Goal: Transaction & Acquisition: Book appointment/travel/reservation

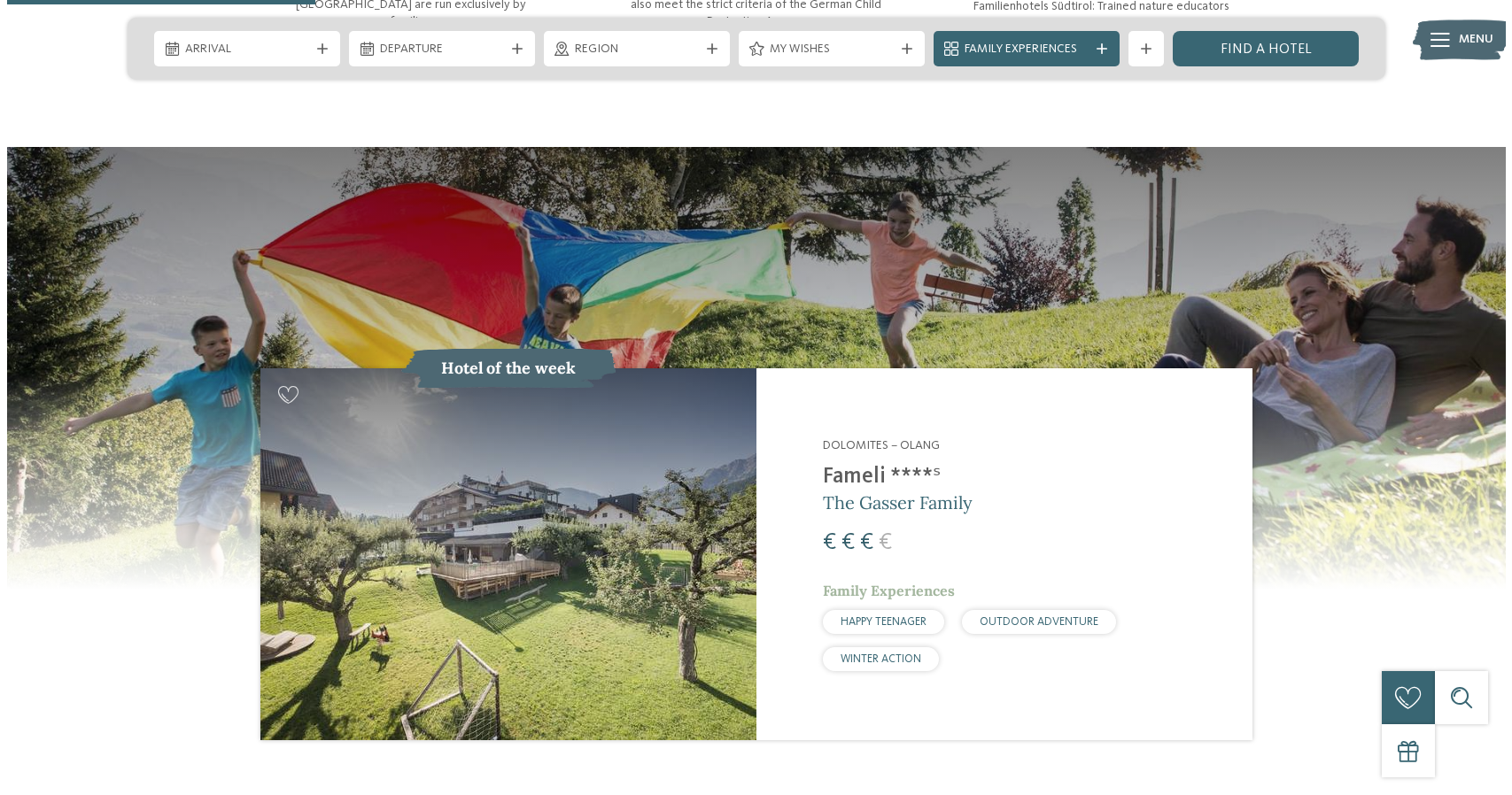
scroll to position [1689, 0]
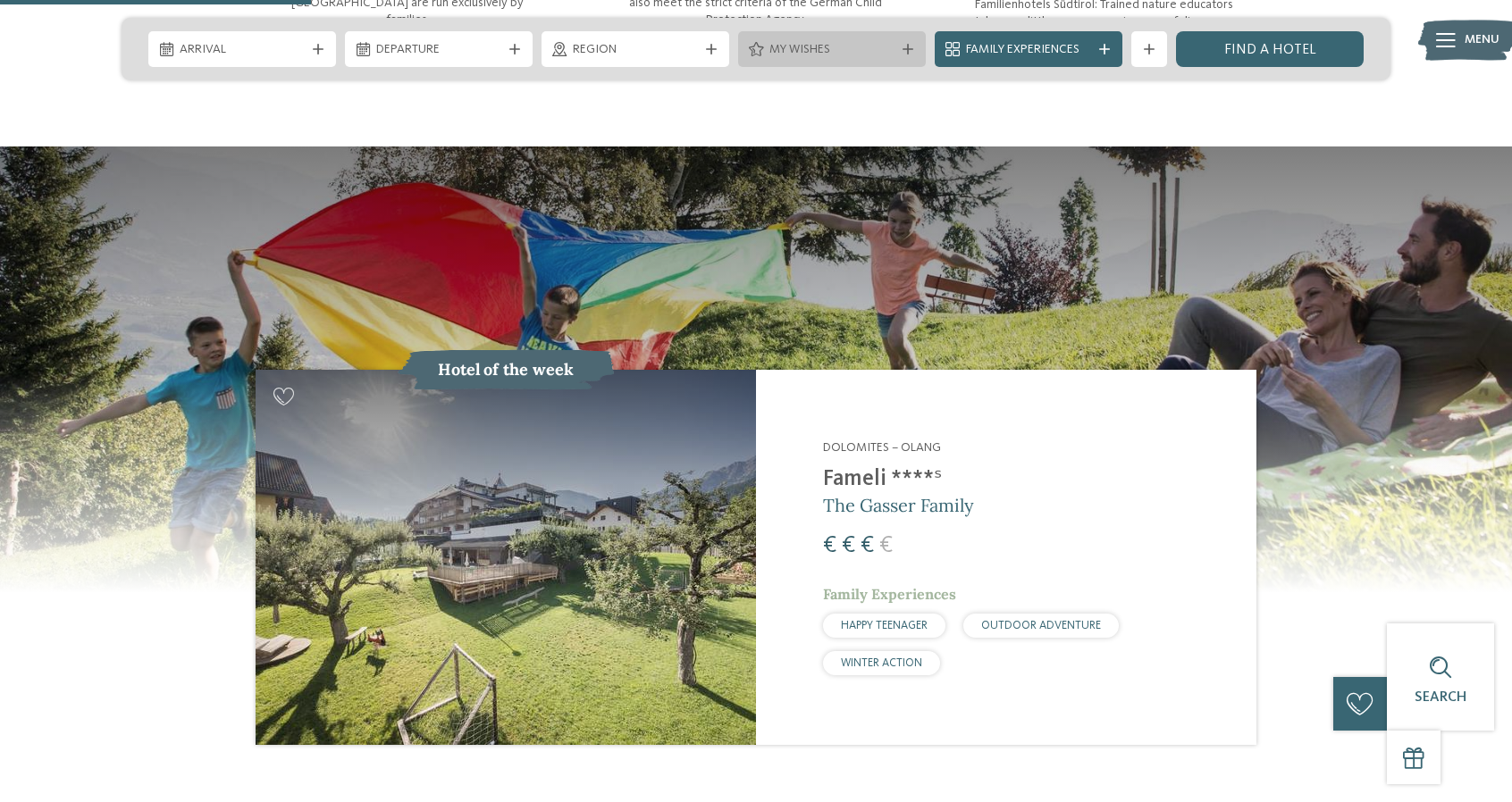
click at [827, 46] on span "My wishes" at bounding box center [832, 51] width 125 height 18
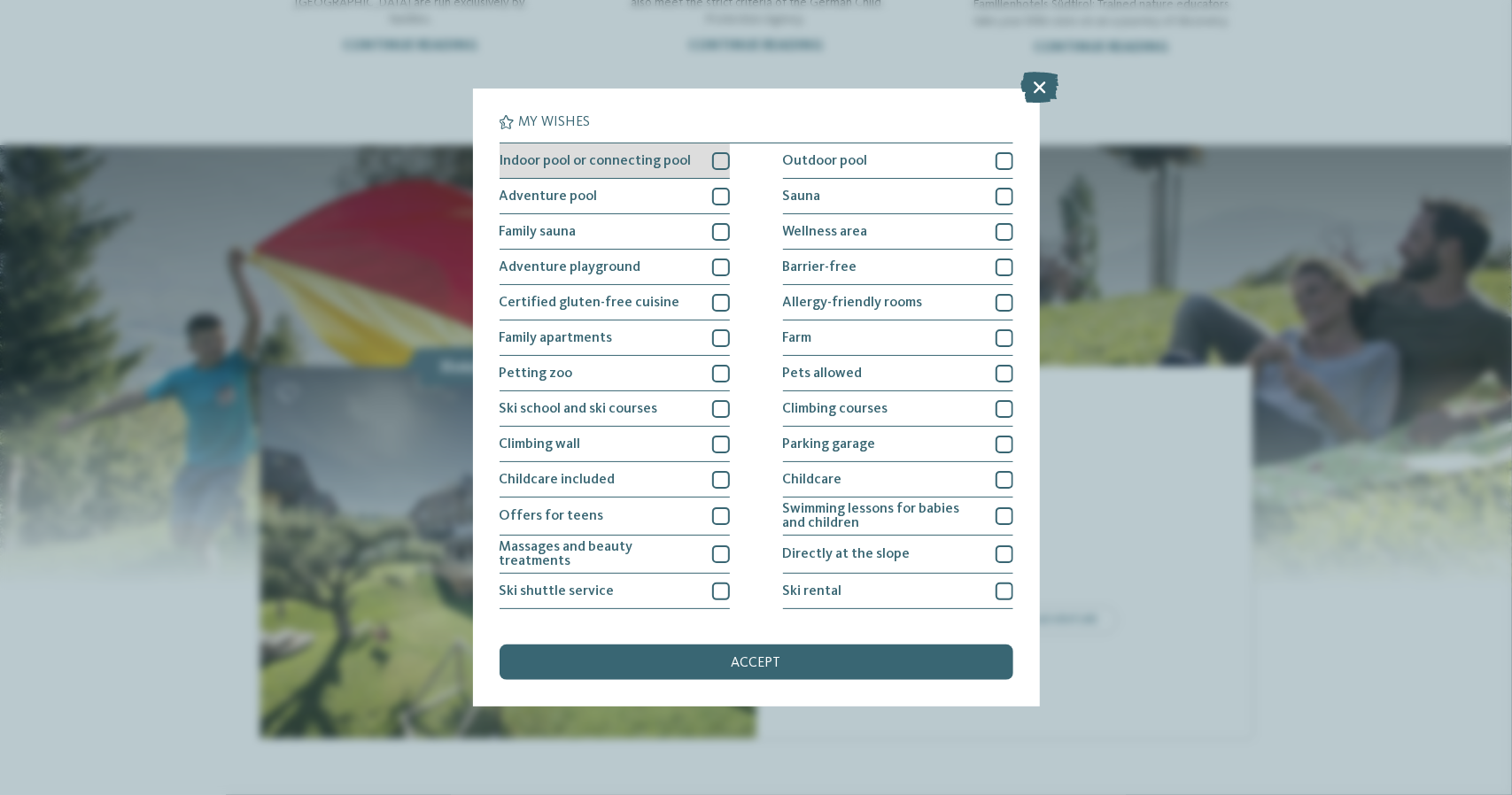
click at [712, 161] on div at bounding box center [721, 161] width 18 height 18
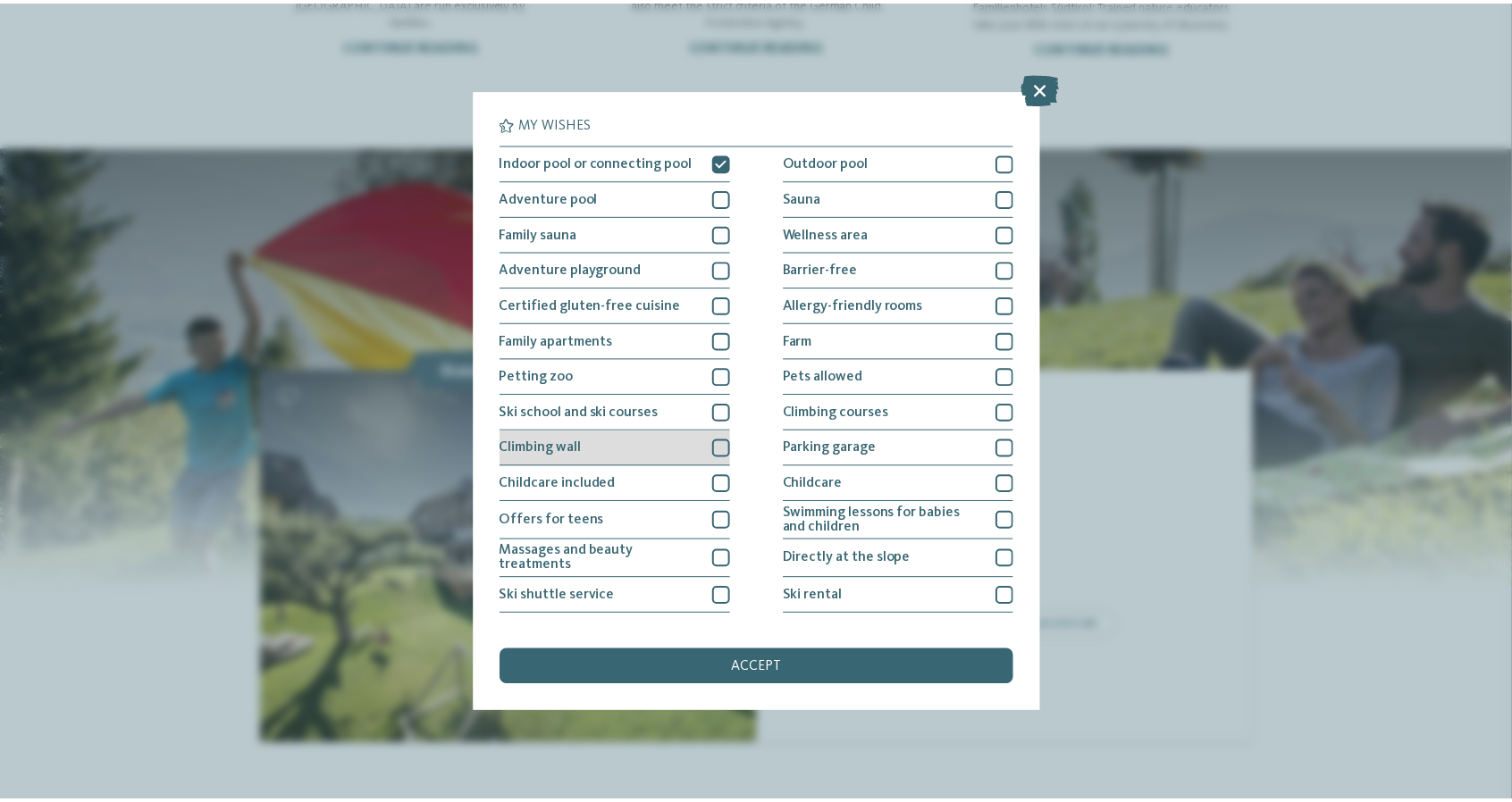
scroll to position [134, 0]
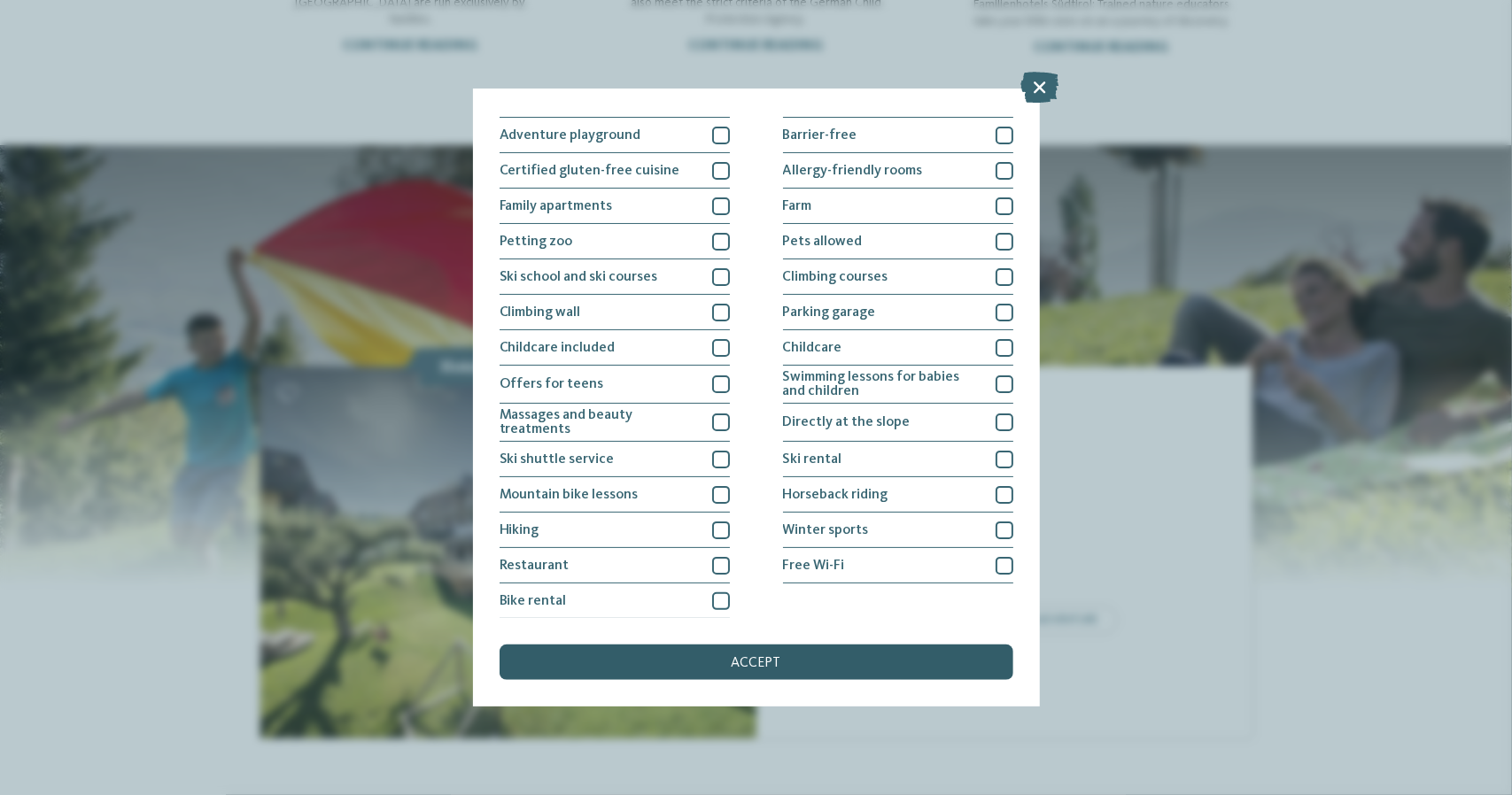
click at [811, 647] on div "accept" at bounding box center [756, 663] width 513 height 36
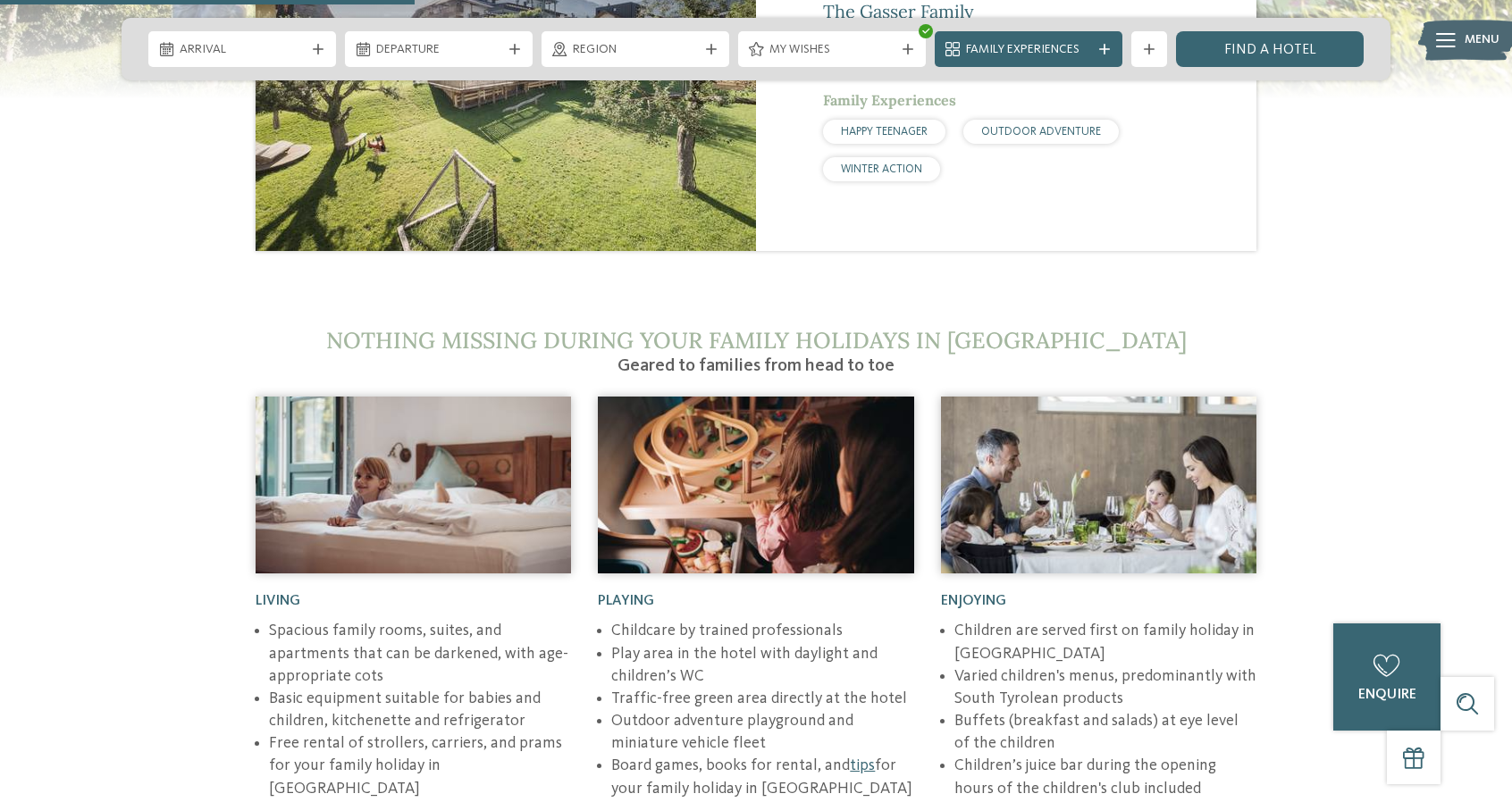
scroll to position [2274, 0]
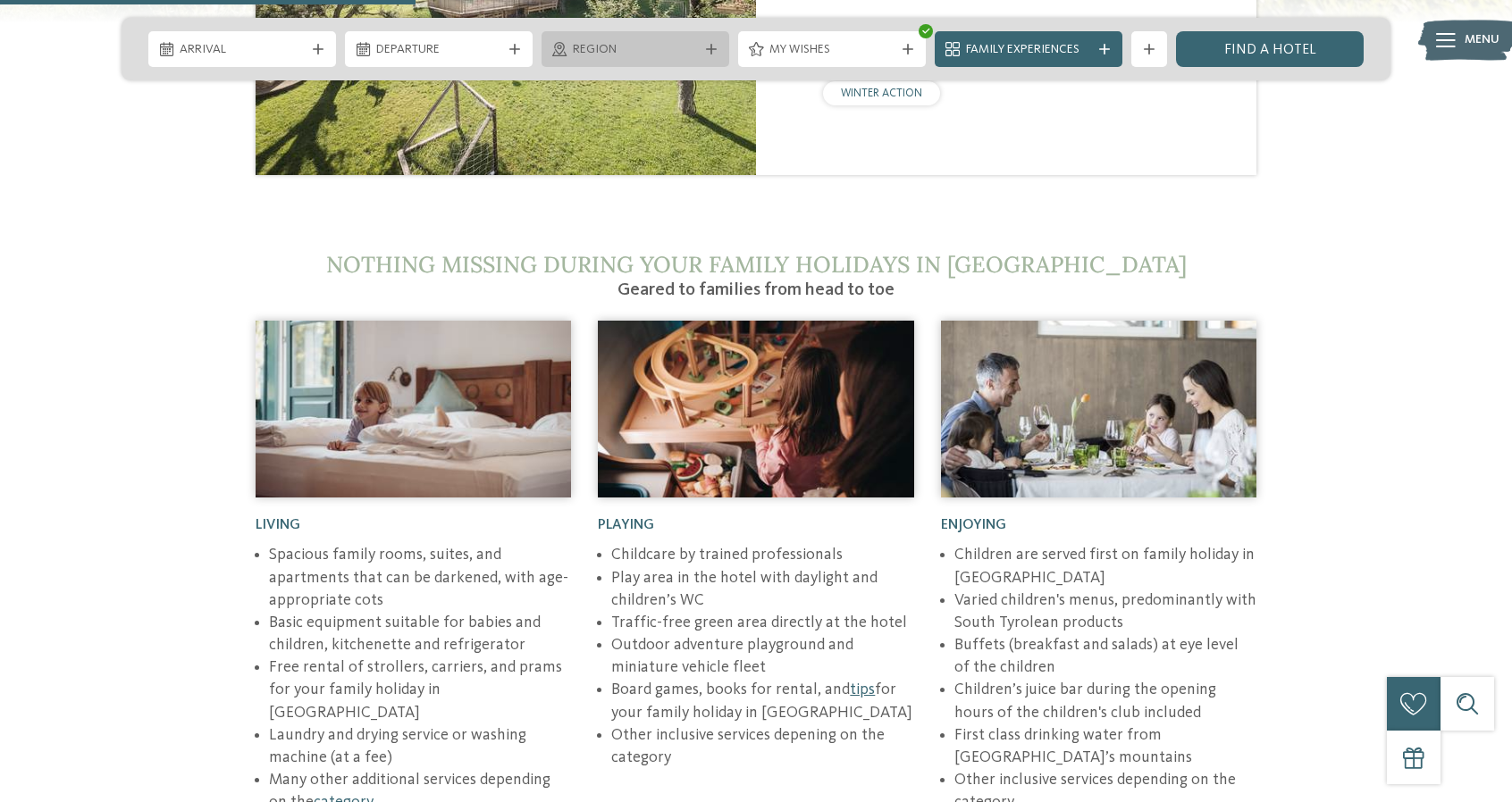
click at [685, 65] on div "Region" at bounding box center [635, 50] width 188 height 36
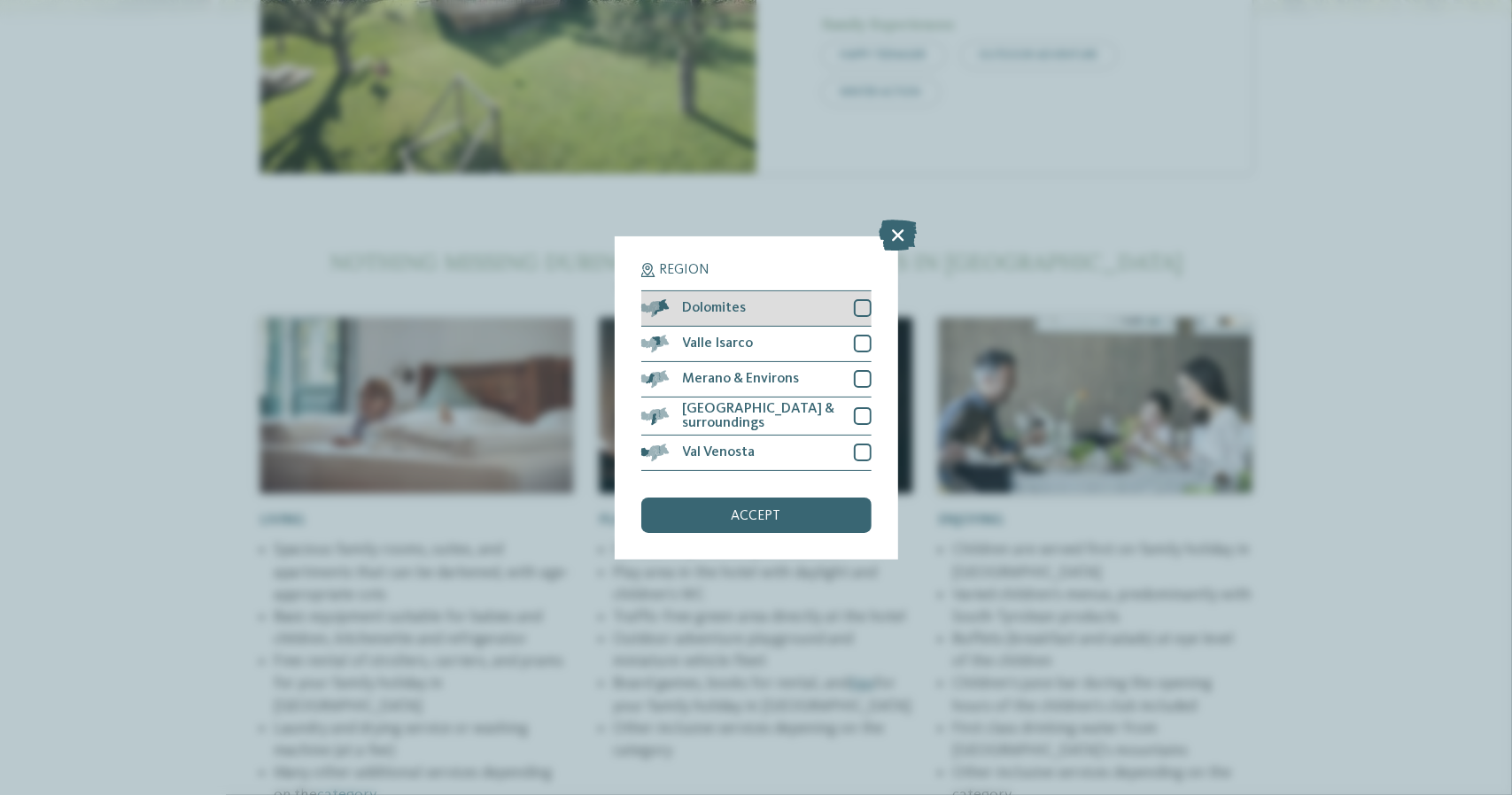
click at [868, 306] on div at bounding box center [863, 309] width 18 height 18
click at [772, 514] on span "accept" at bounding box center [756, 517] width 49 height 14
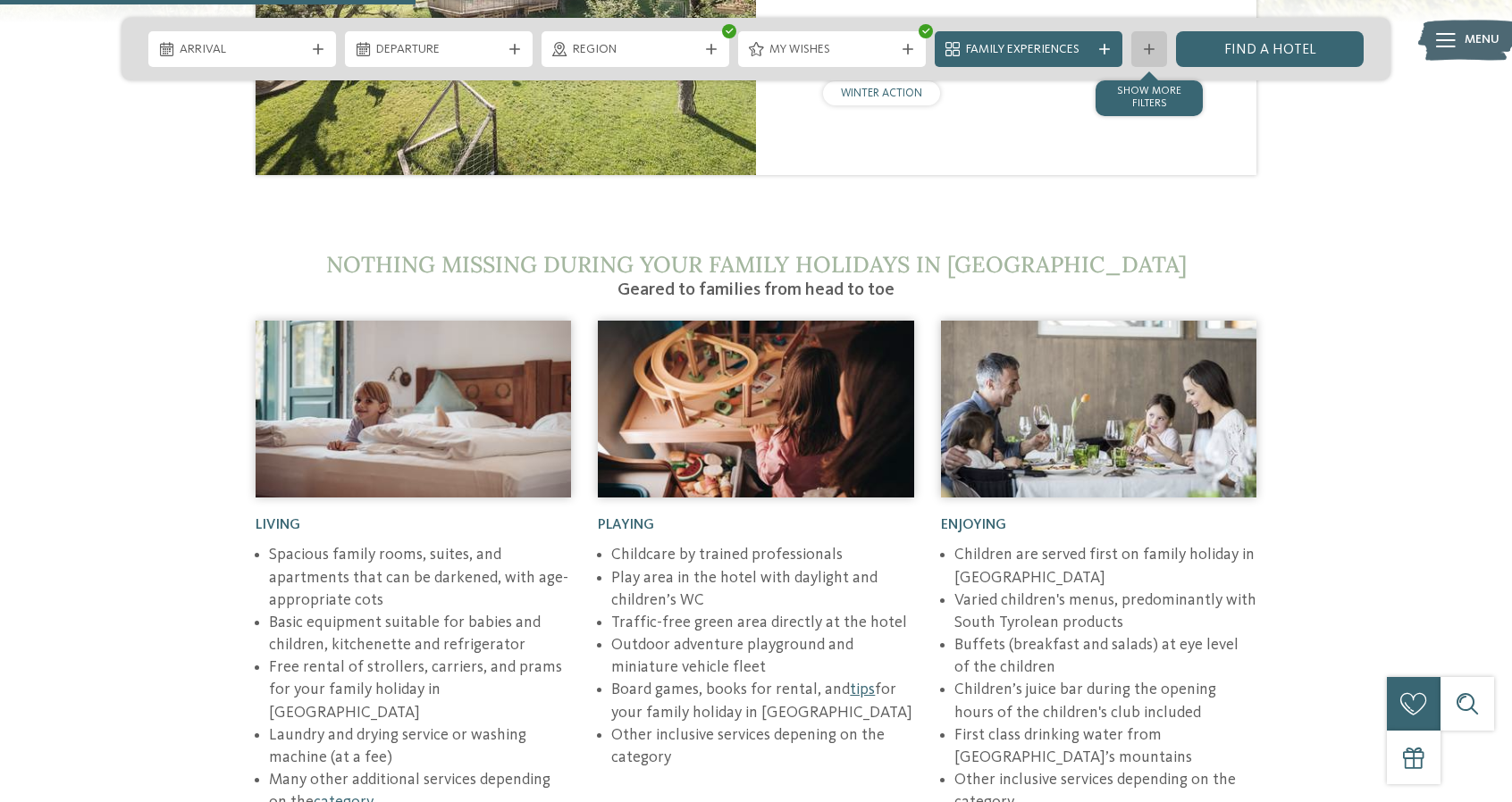
click at [1146, 49] on icon at bounding box center [1149, 50] width 11 height 11
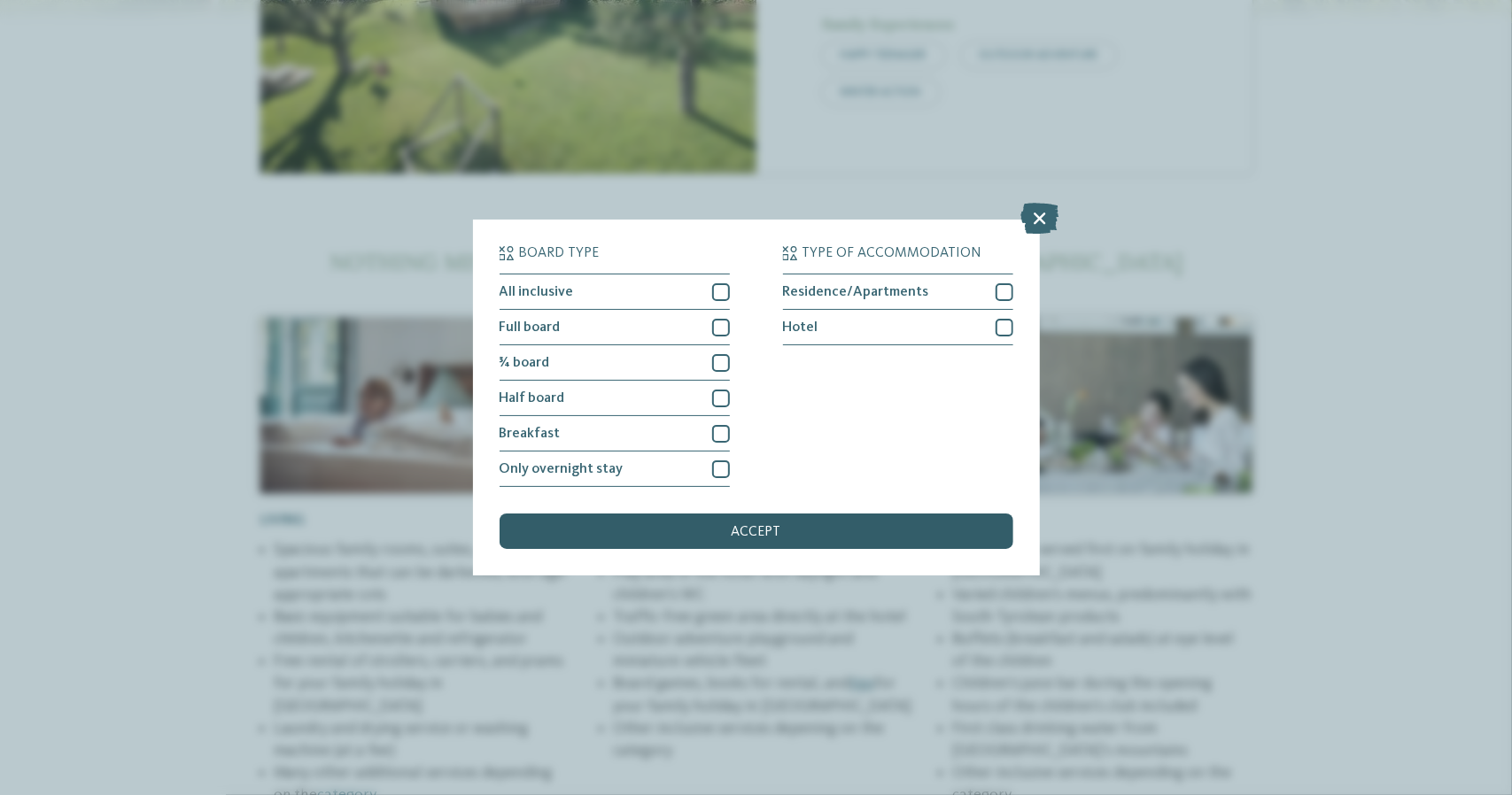
click at [748, 527] on span "accept" at bounding box center [756, 532] width 49 height 14
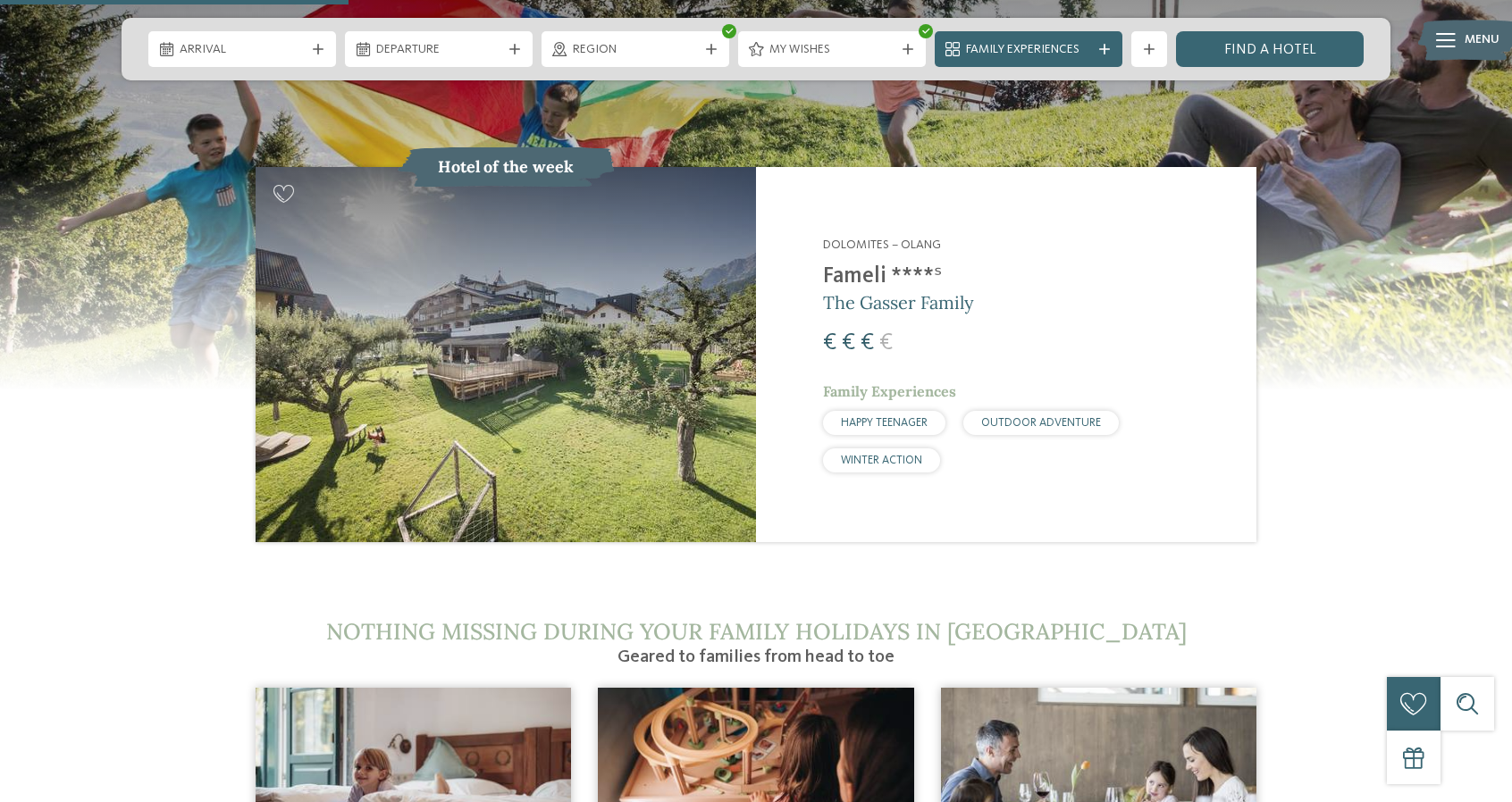
scroll to position [1906, 0]
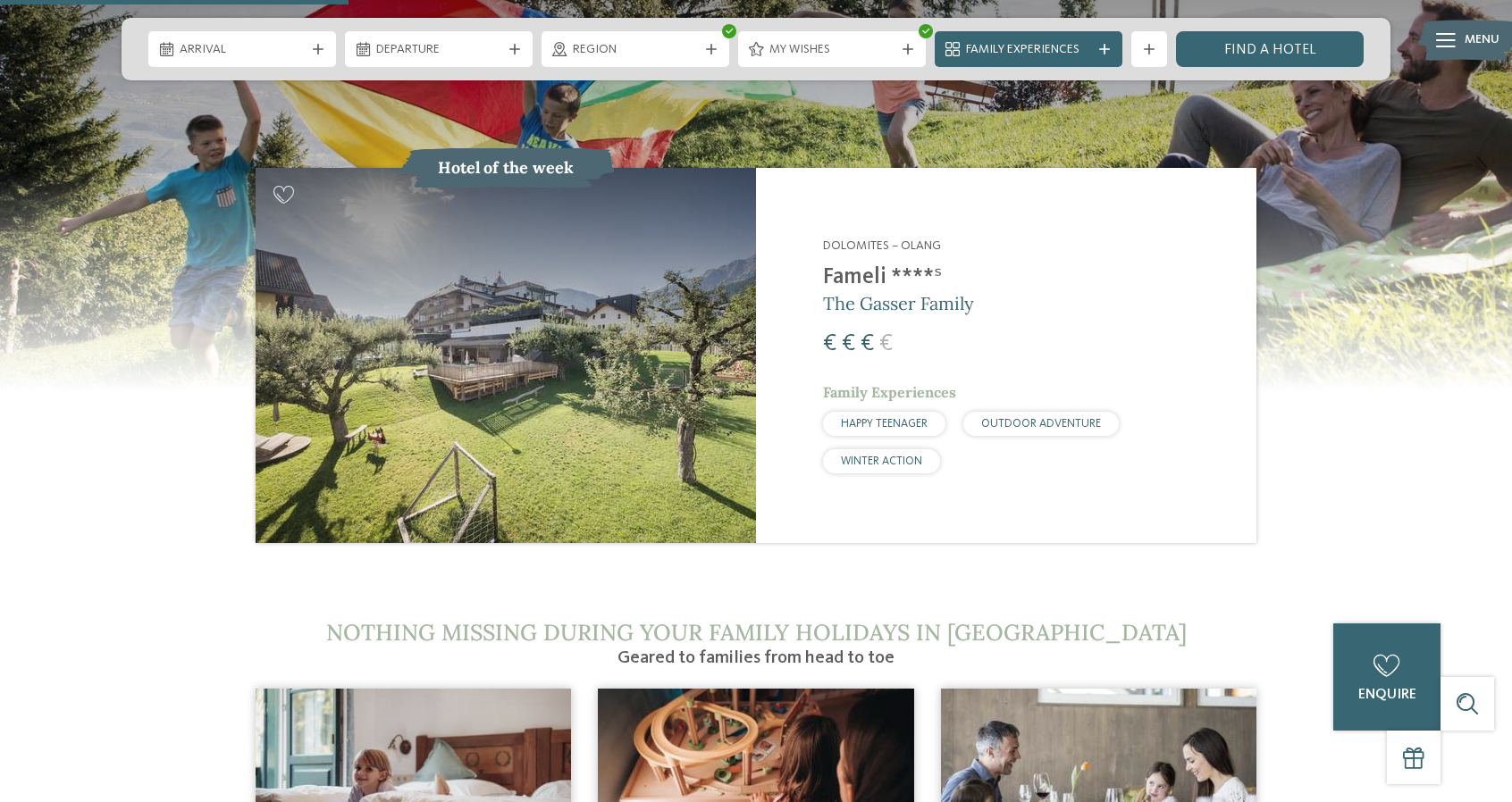
click at [725, 333] on img at bounding box center [505, 355] width 501 height 375
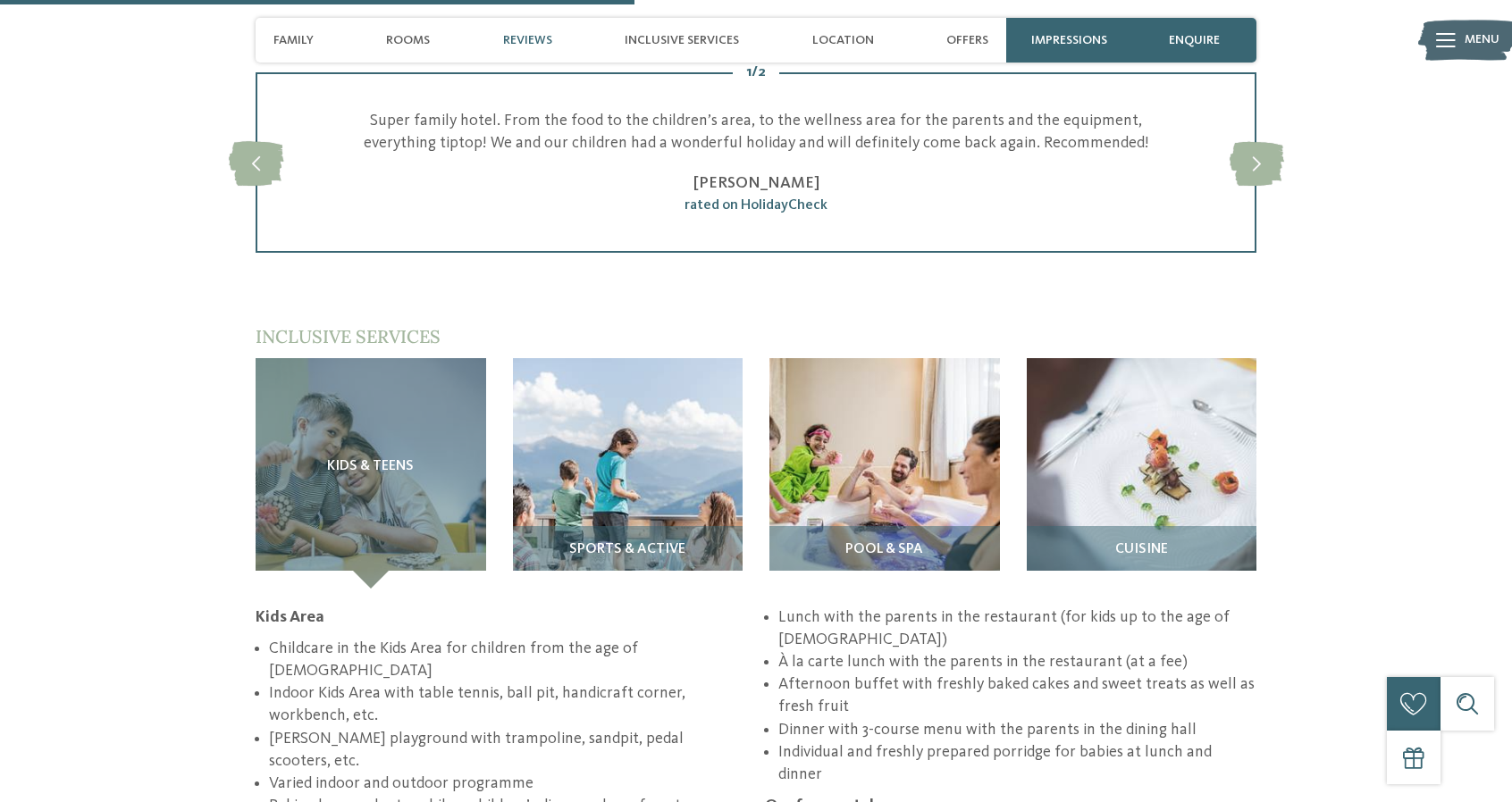
scroll to position [2350, 0]
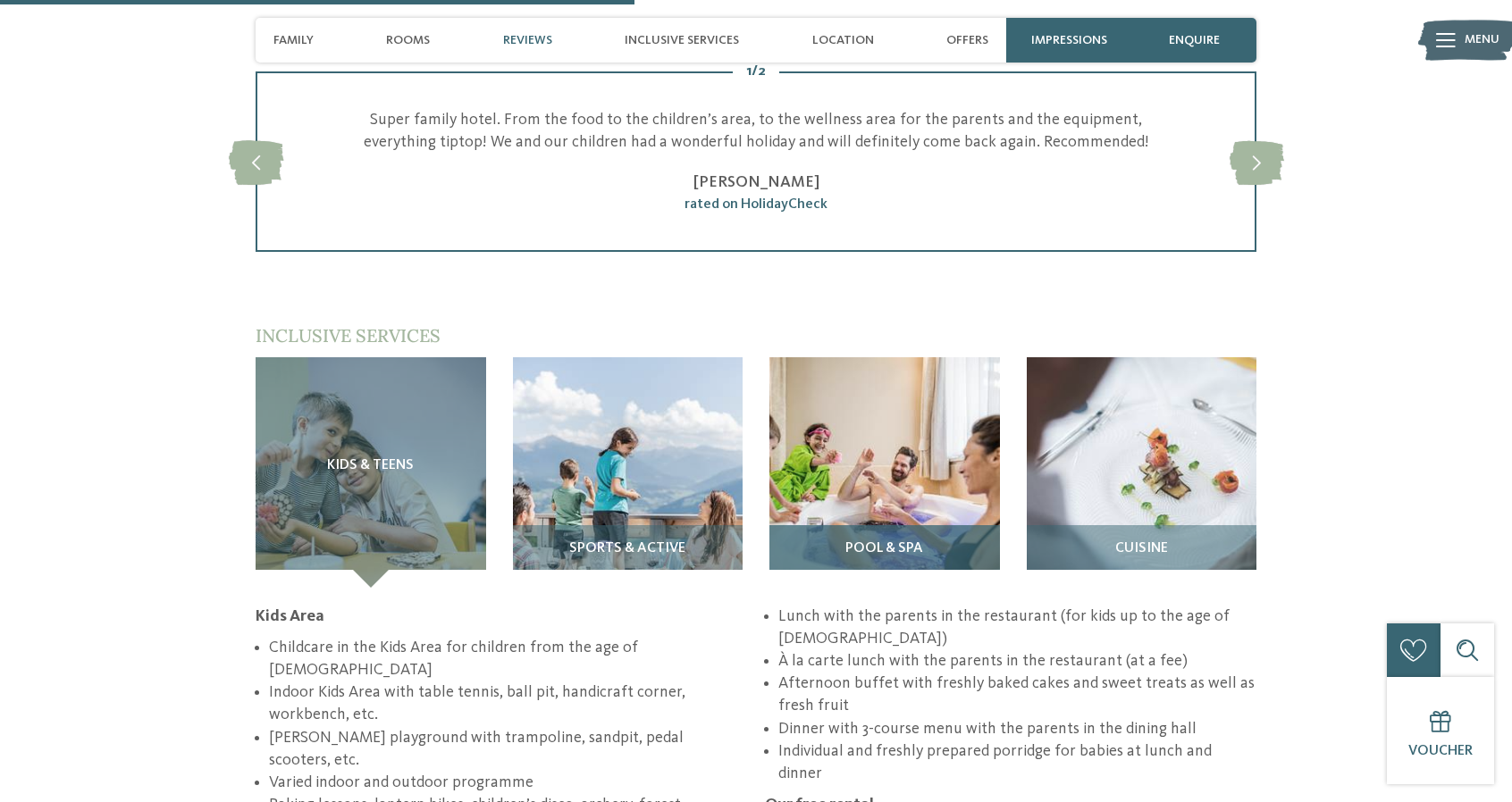
click at [947, 541] on h3 "Pool & spa" at bounding box center [885, 549] width 213 height 16
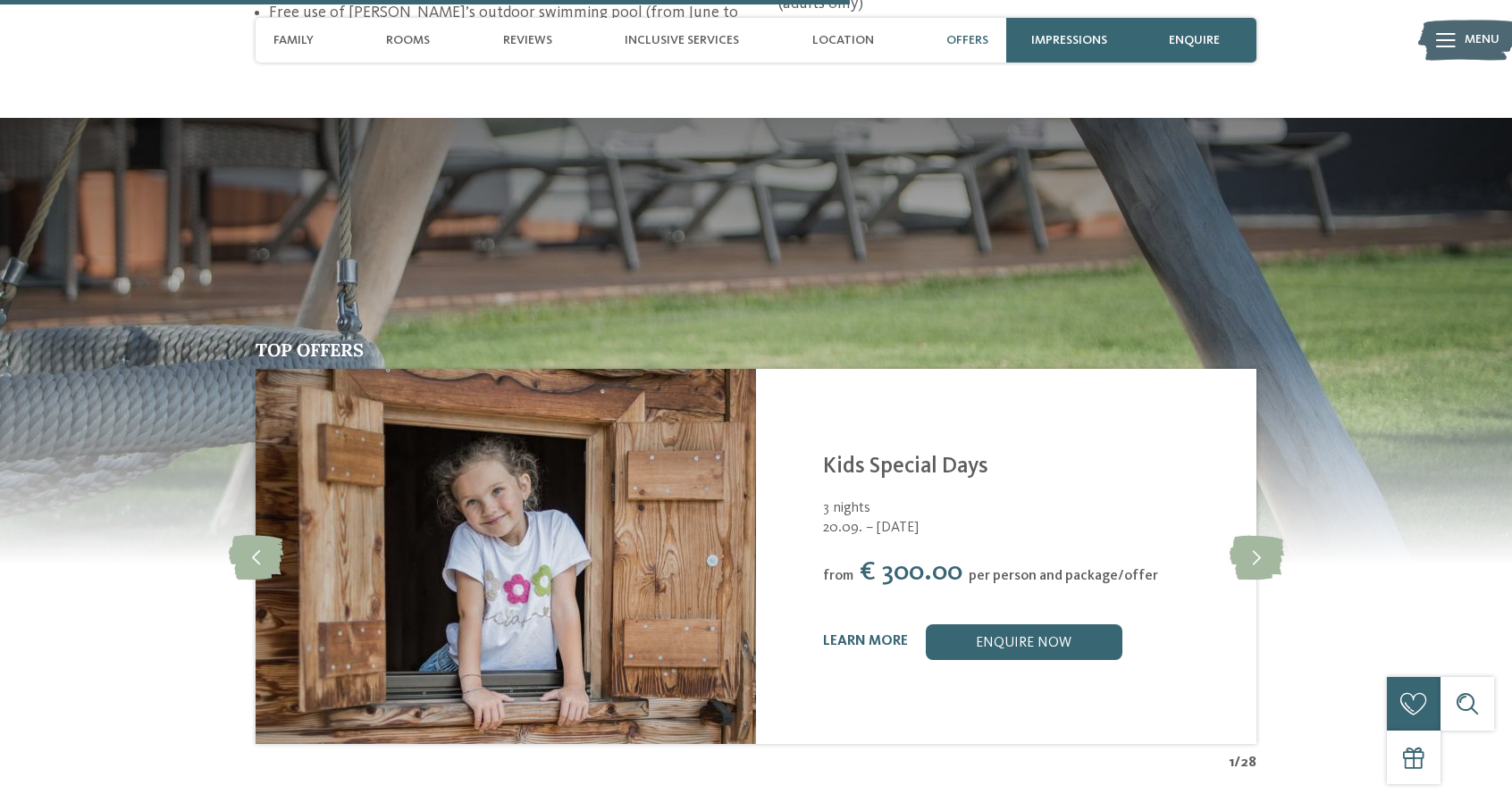
scroll to position [3013, 0]
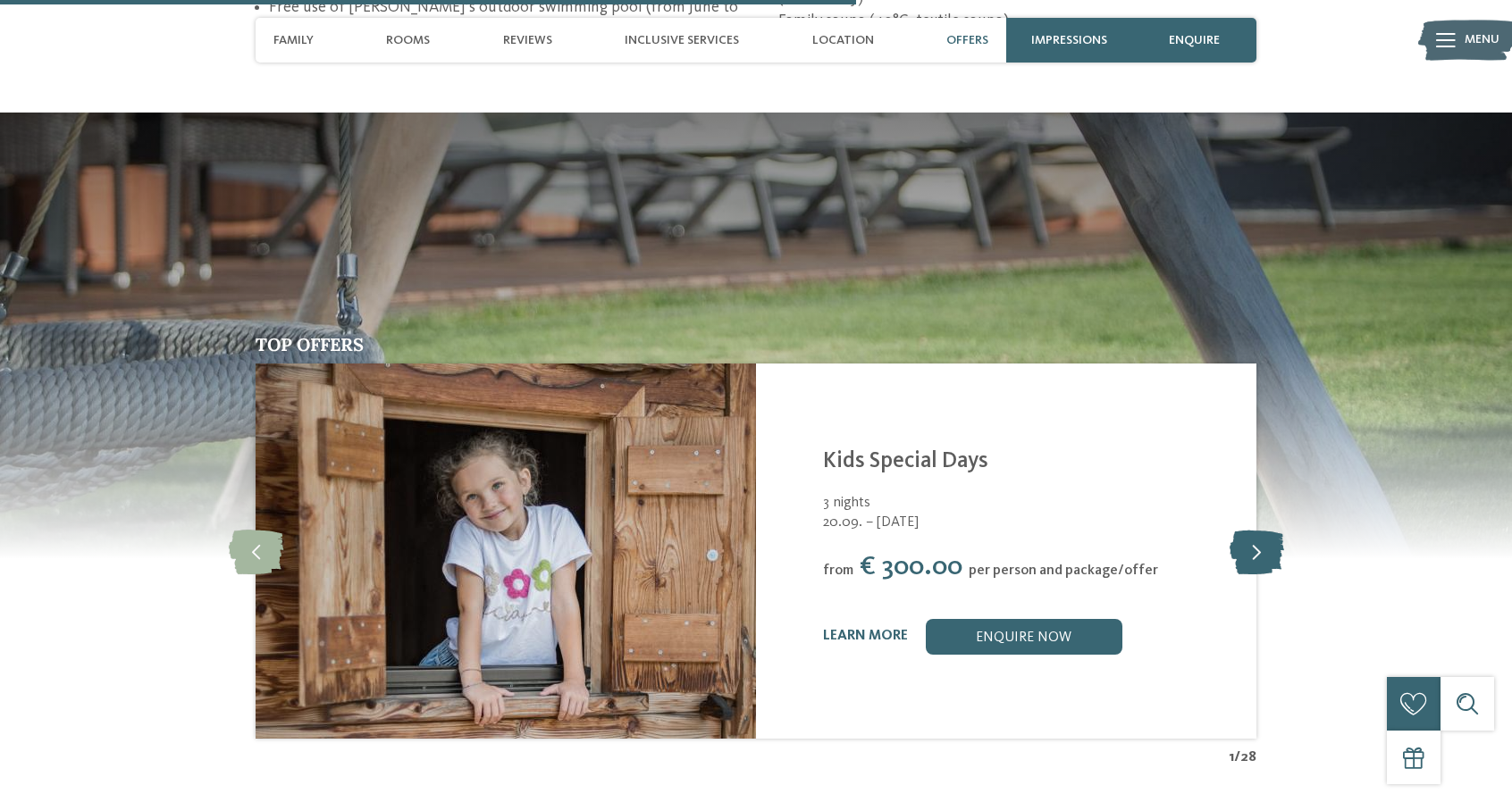
click at [1253, 529] on icon at bounding box center [1257, 551] width 54 height 45
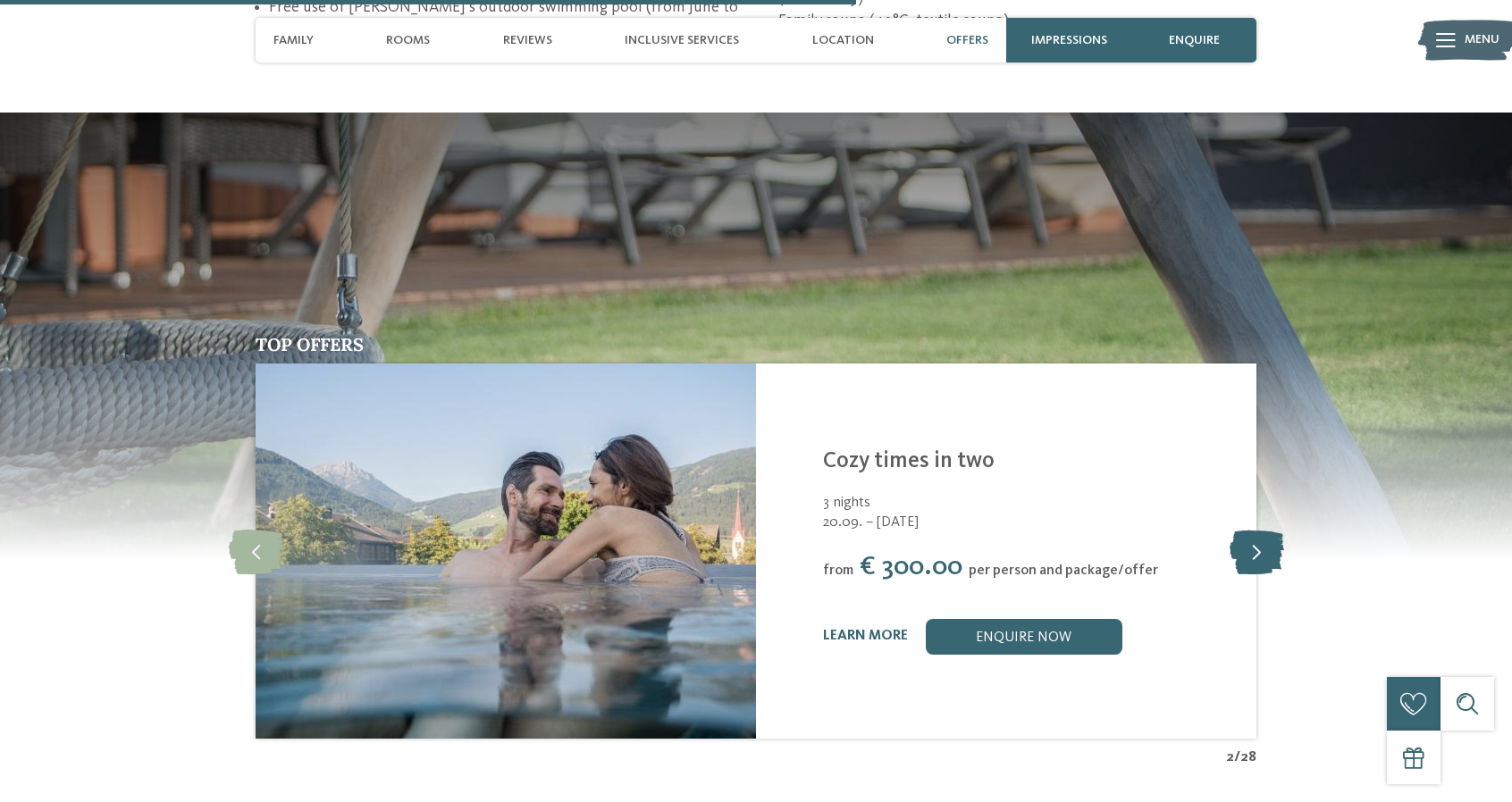
click at [1253, 529] on icon at bounding box center [1257, 551] width 54 height 45
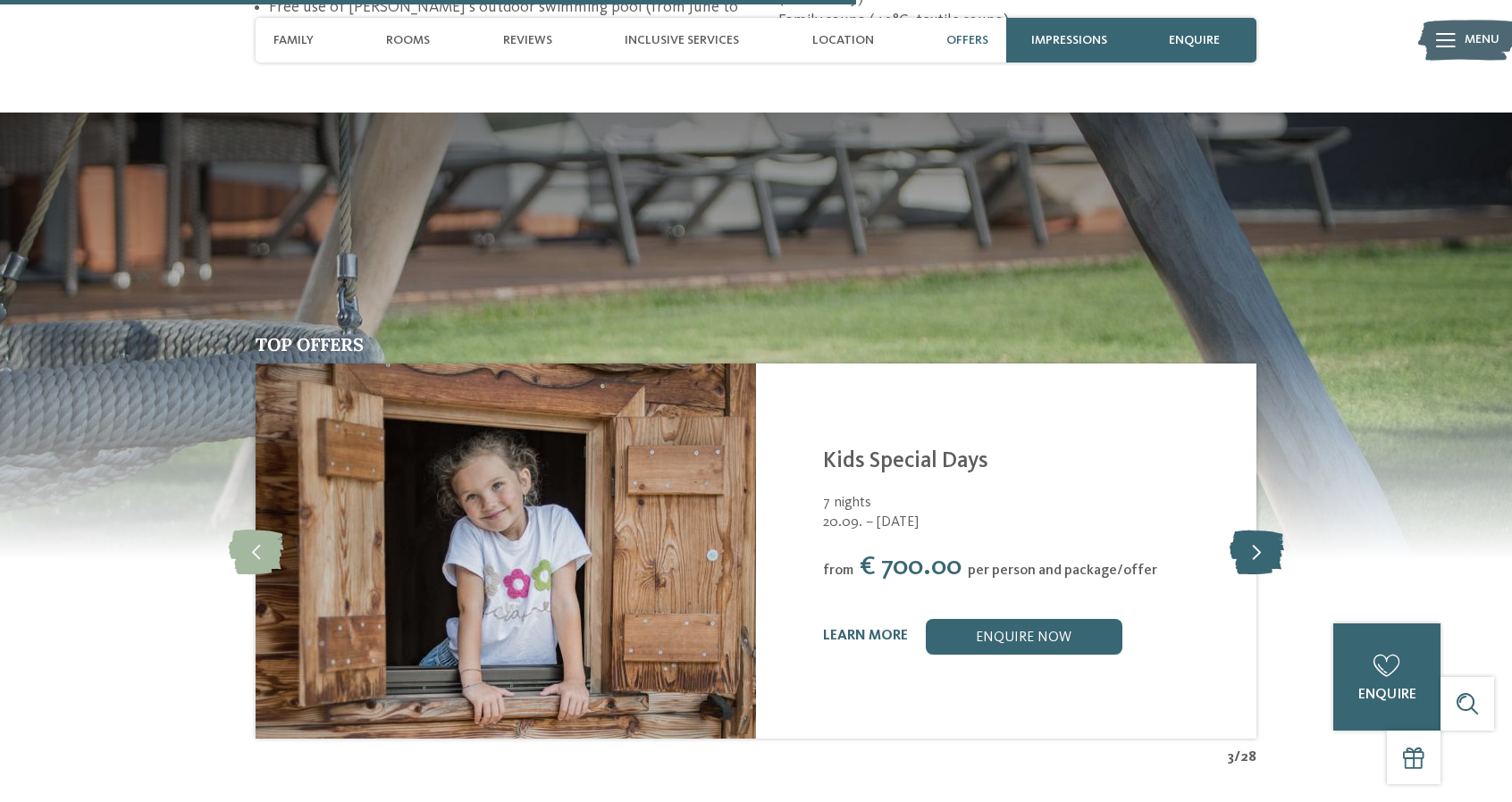
click at [1253, 529] on icon at bounding box center [1257, 551] width 54 height 45
